Goal: Check status: Check status

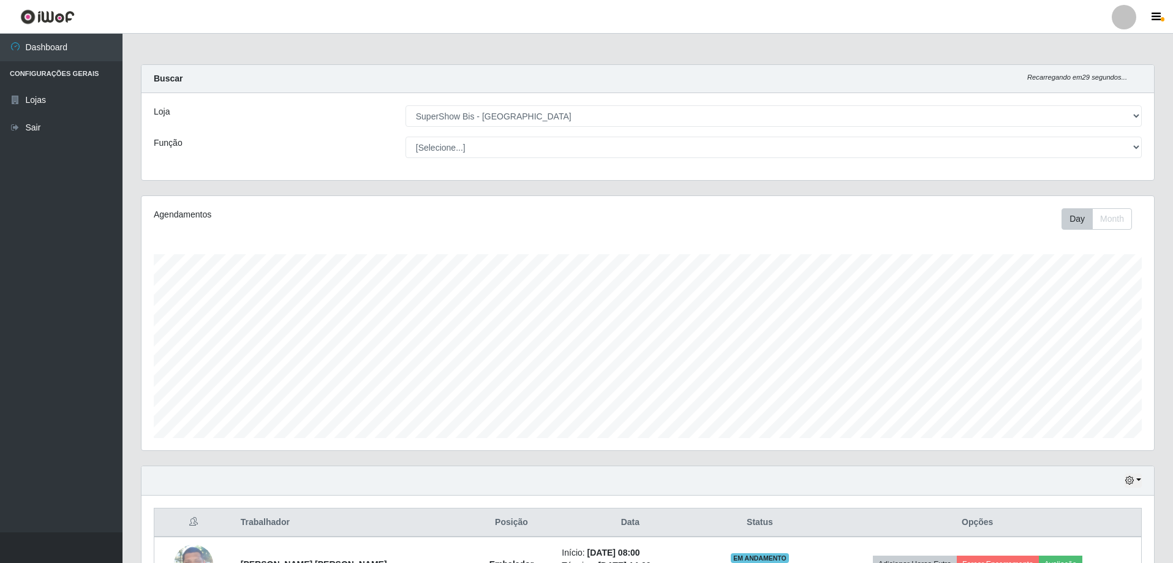
select select "59"
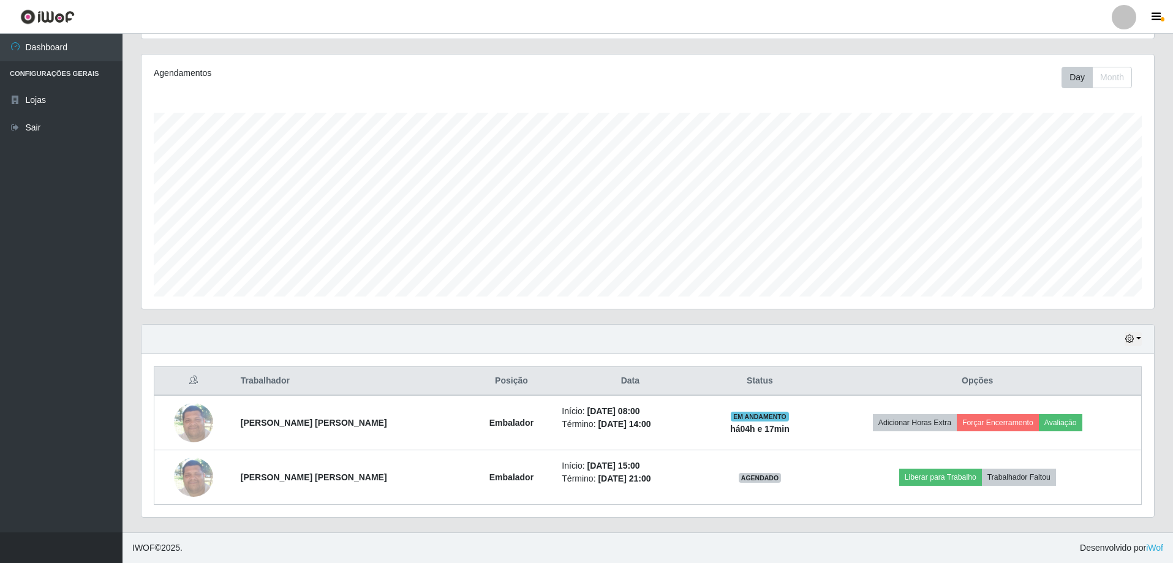
scroll to position [254, 1013]
click at [1140, 336] on button "button" at bounding box center [1133, 339] width 17 height 14
click at [1068, 411] on button "3 dias" at bounding box center [1093, 413] width 97 height 26
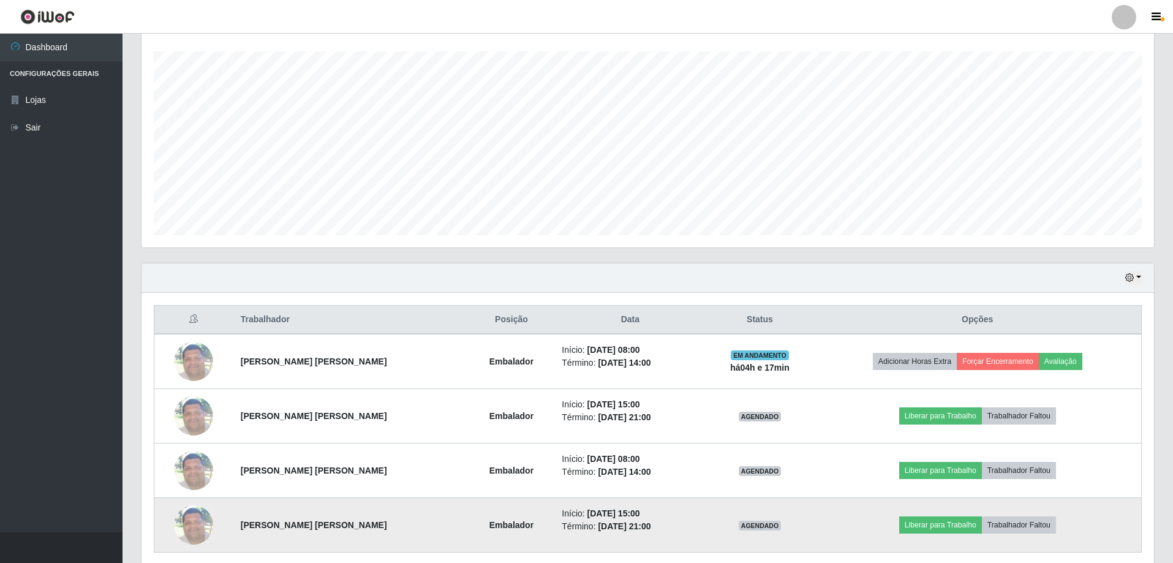
scroll to position [251, 0]
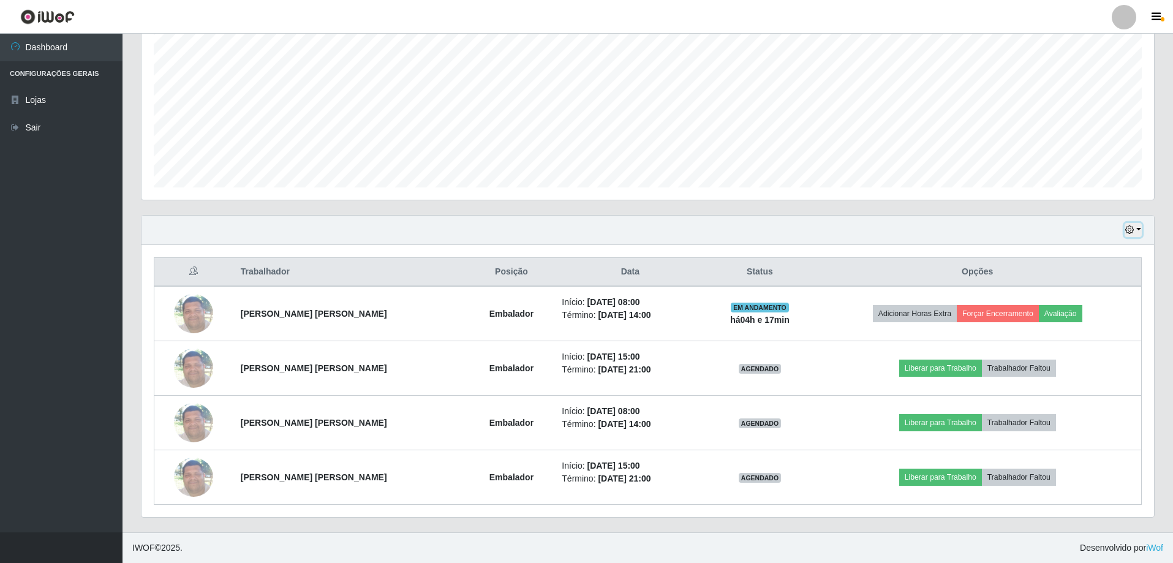
click at [1140, 227] on button "button" at bounding box center [1133, 230] width 17 height 14
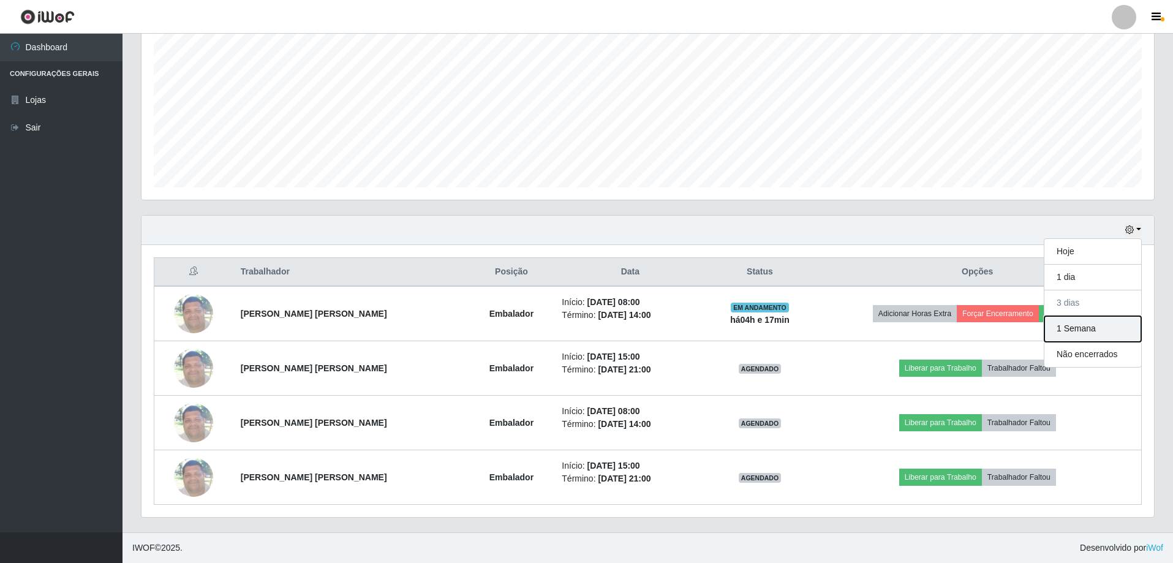
click at [1073, 328] on button "1 Semana" at bounding box center [1093, 329] width 97 height 26
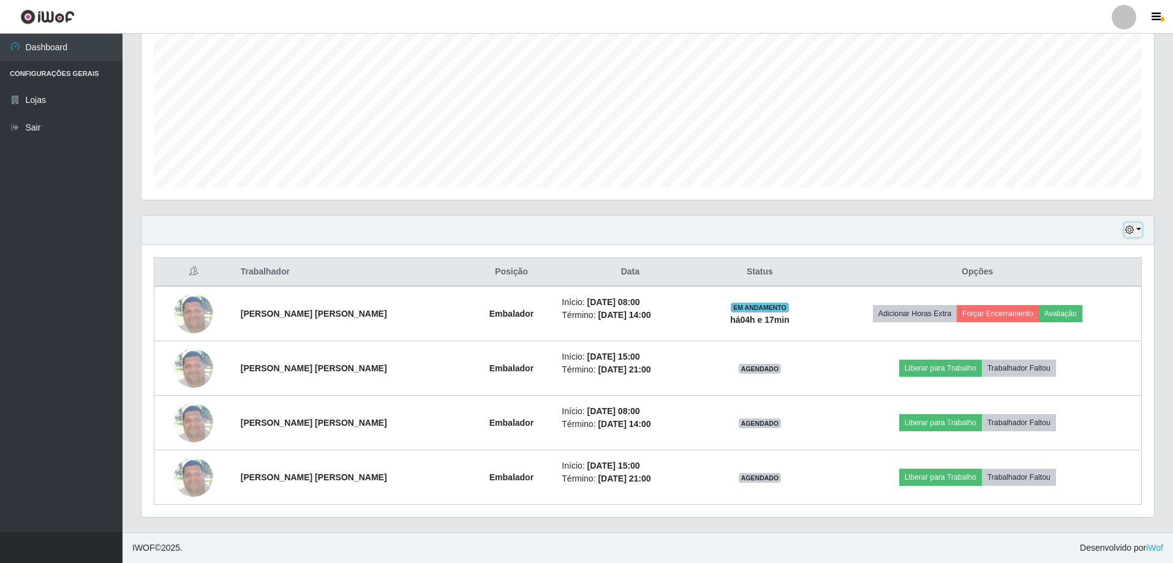
click at [1141, 229] on button "button" at bounding box center [1133, 230] width 17 height 14
click at [1062, 278] on button "1 dia" at bounding box center [1093, 278] width 97 height 26
click at [1142, 230] on div "Hoje 1 dia 3 dias 1 Semana Não encerrados" at bounding box center [648, 230] width 1013 height 29
click at [1142, 223] on div "Hoje 1 dia 3 dias 1 Semana Não encerrados" at bounding box center [648, 230] width 1013 height 29
click at [1140, 229] on button "button" at bounding box center [1133, 230] width 17 height 14
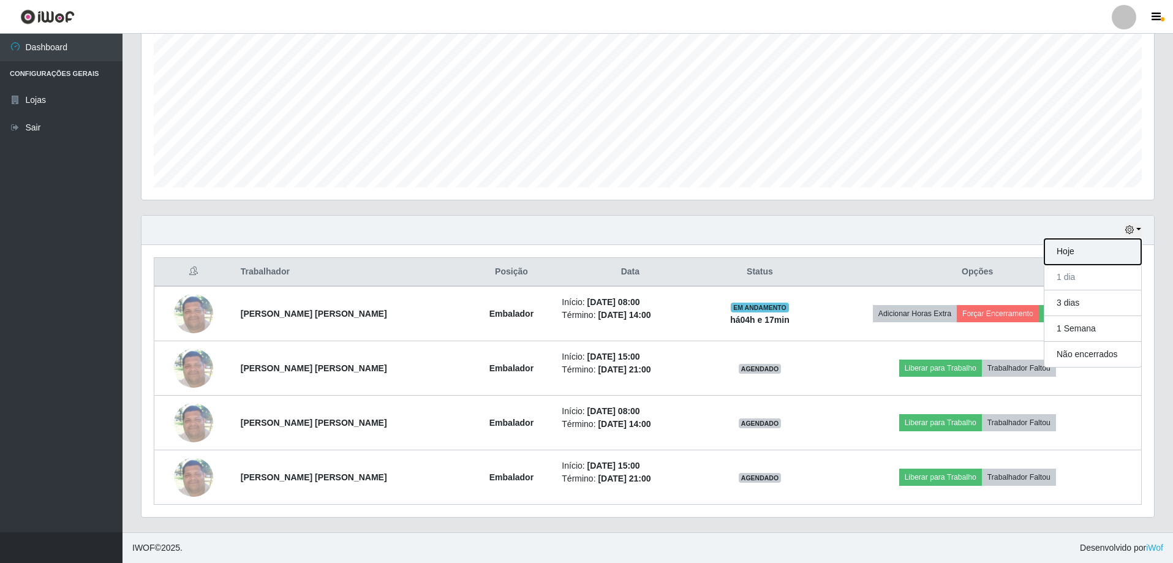
click at [1088, 257] on button "Hoje" at bounding box center [1093, 252] width 97 height 26
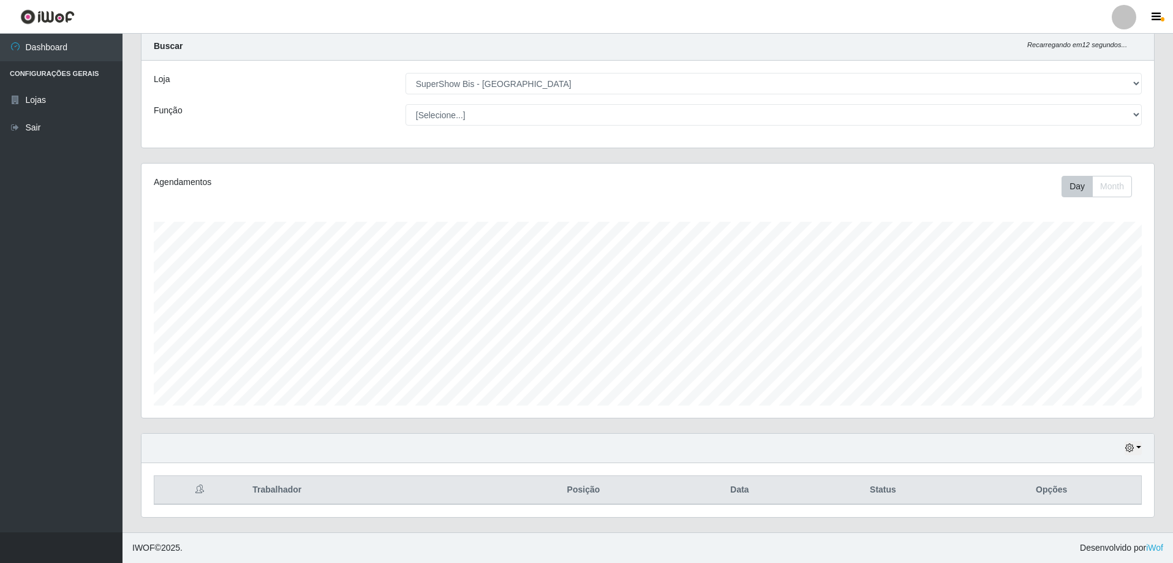
scroll to position [142, 0]
